Goal: Task Accomplishment & Management: Manage account settings

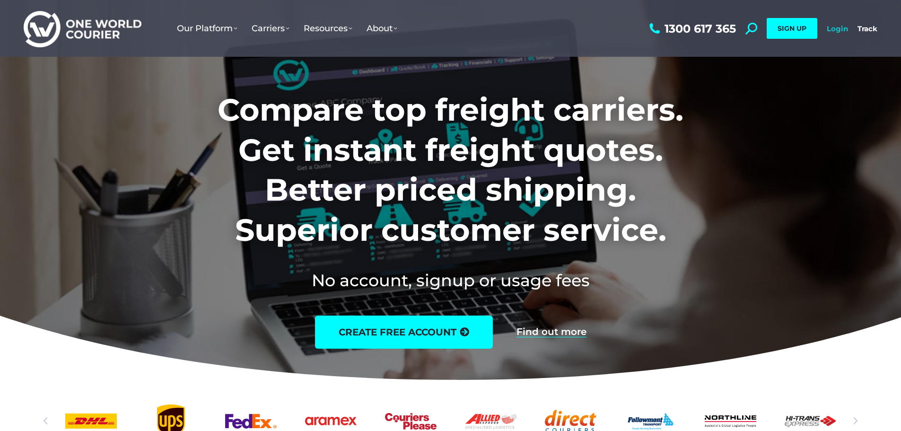
click at [839, 32] on link "Login" at bounding box center [836, 28] width 21 height 9
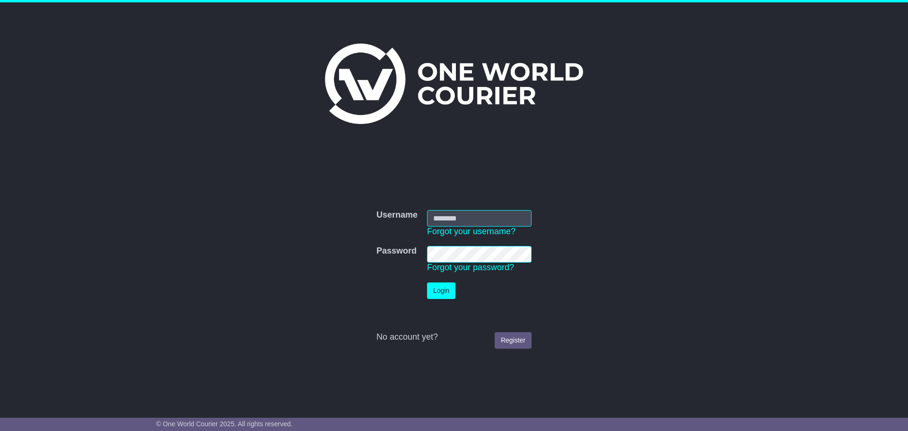
type input "**********"
click at [444, 292] on button "Login" at bounding box center [441, 290] width 28 height 17
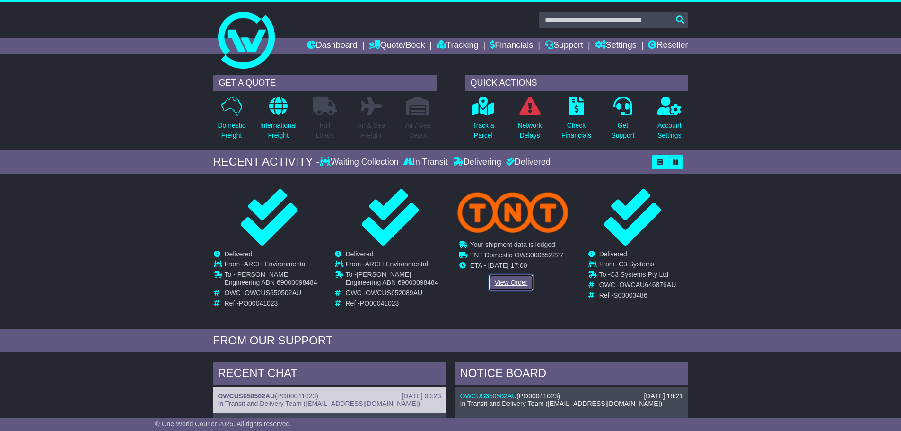
click at [510, 284] on link "View Order" at bounding box center [510, 282] width 45 height 17
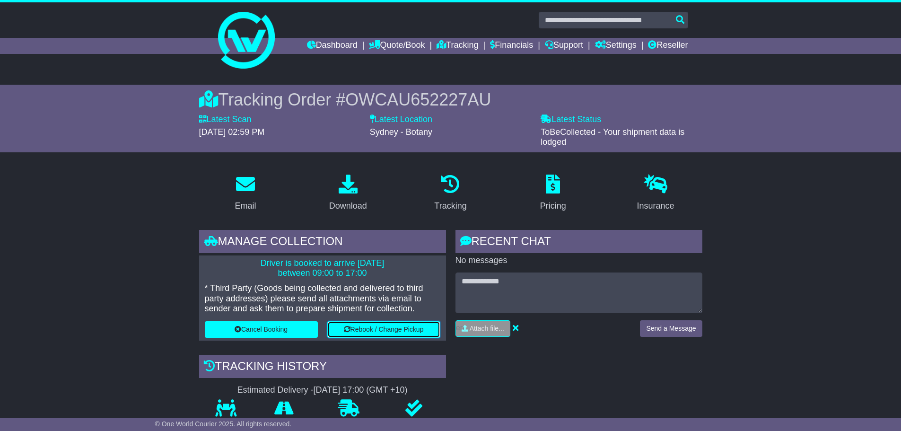
click at [392, 333] on button "Rebook / Change Pickup" at bounding box center [383, 329] width 113 height 17
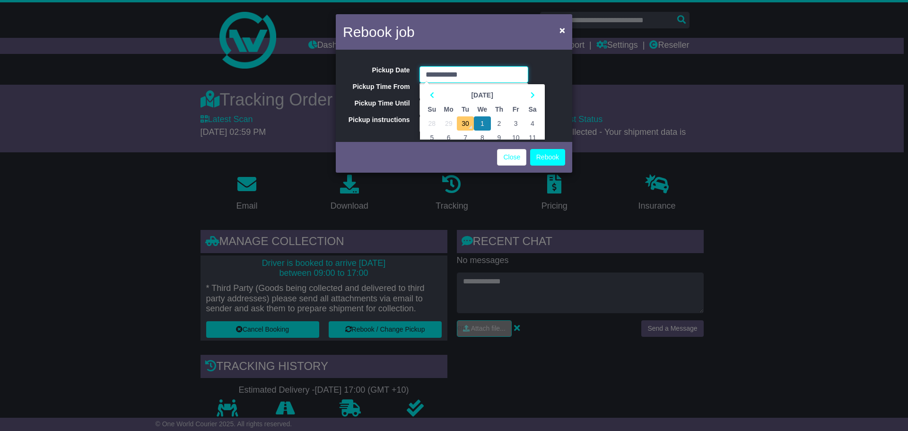
click at [459, 120] on td "30" at bounding box center [465, 123] width 17 height 14
type input "**********"
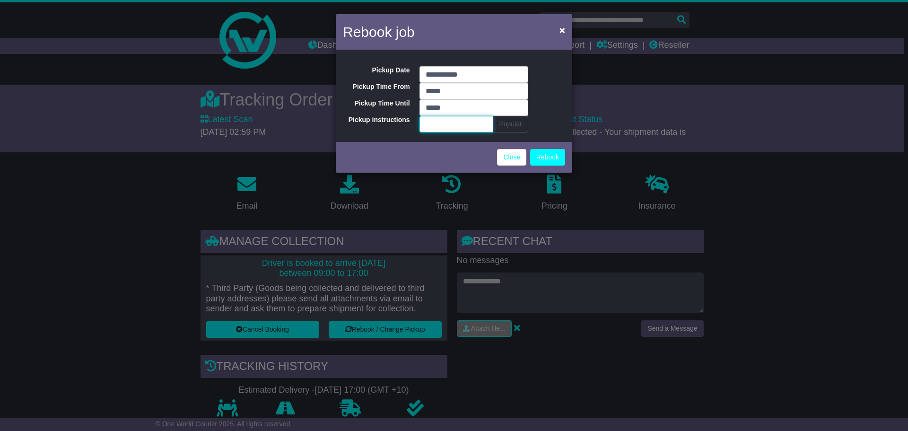
click at [467, 129] on input "Pickup instructions" at bounding box center [456, 124] width 74 height 17
type input "*********"
click at [541, 156] on button "Rebook" at bounding box center [547, 157] width 35 height 17
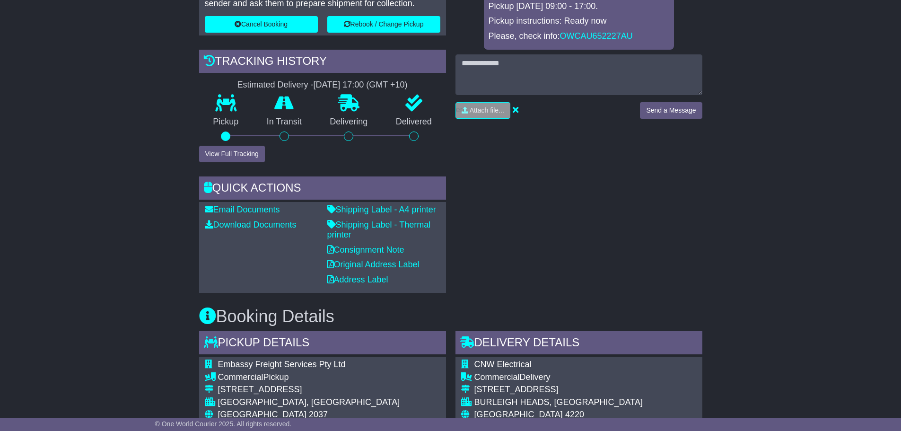
scroll to position [284, 0]
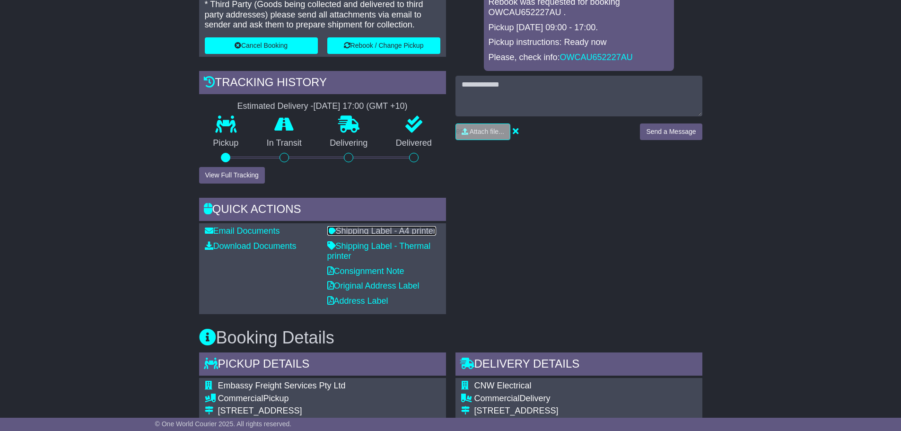
click at [420, 233] on link "Shipping Label - A4 printer" at bounding box center [381, 230] width 109 height 9
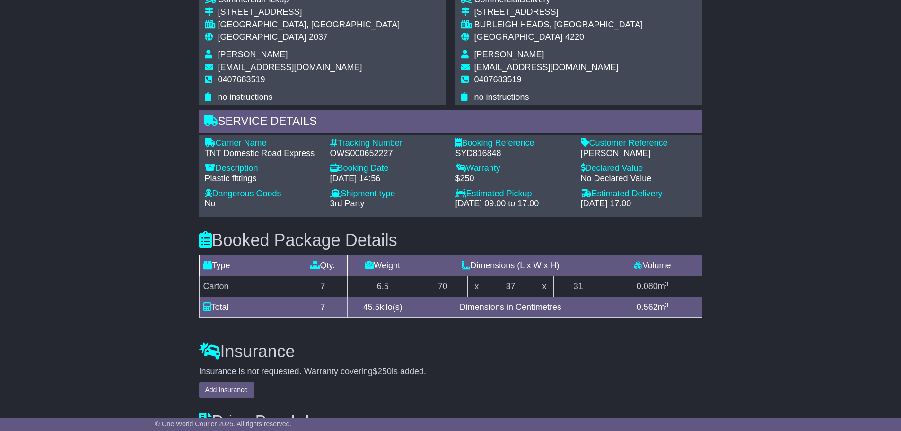
scroll to position [709, 0]
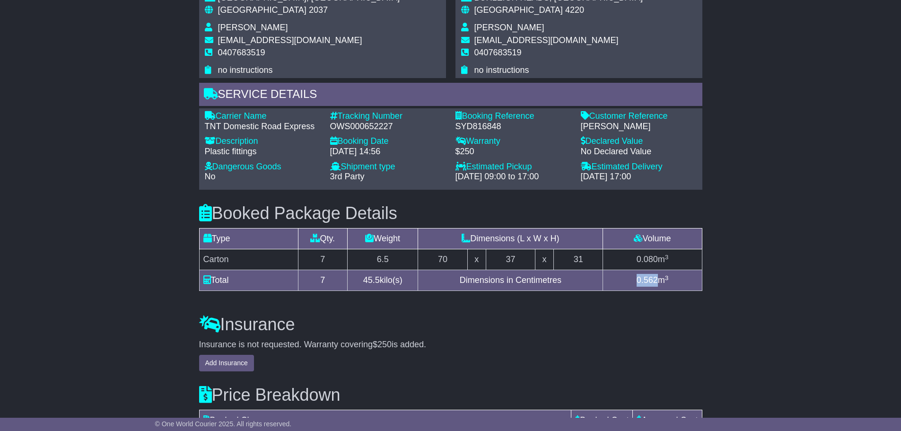
drag, startPoint x: 657, startPoint y: 278, endPoint x: 630, endPoint y: 279, distance: 27.0
click at [630, 279] on td "0.562 m 3" at bounding box center [652, 280] width 99 height 21
copy span "0.562"
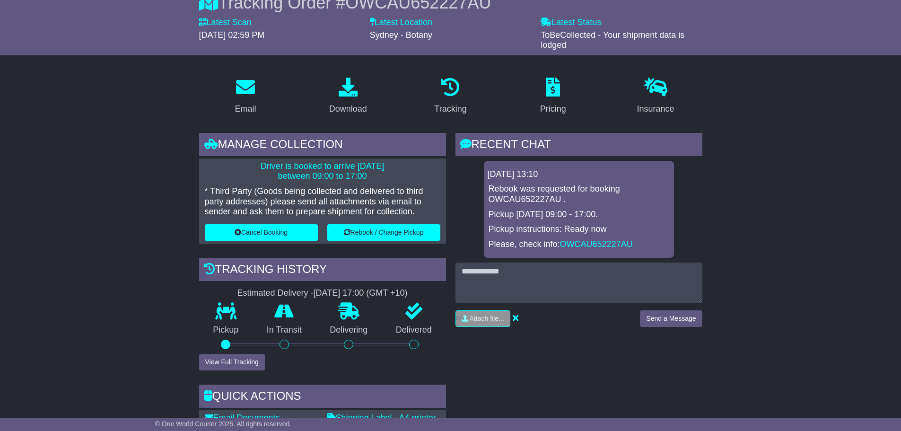
scroll to position [95, 0]
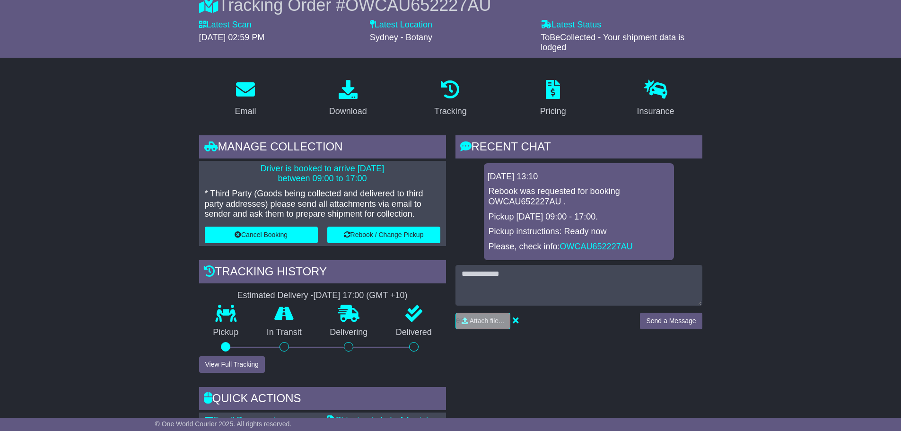
click at [512, 198] on p "Rebook was requested for booking OWCAU652227AU ." at bounding box center [578, 196] width 181 height 20
copy p "OWCAU652227AU"
